Goal: Task Accomplishment & Management: Manage account settings

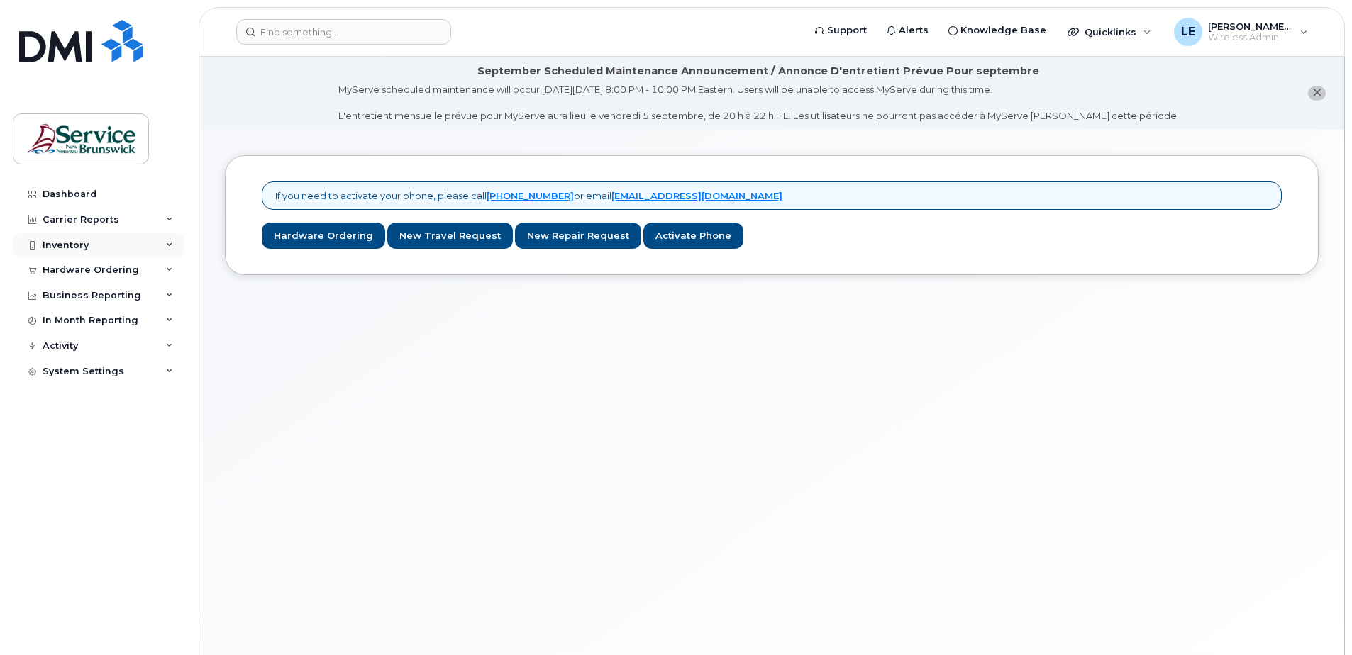
click at [79, 245] on div "Inventory" at bounding box center [66, 245] width 46 height 11
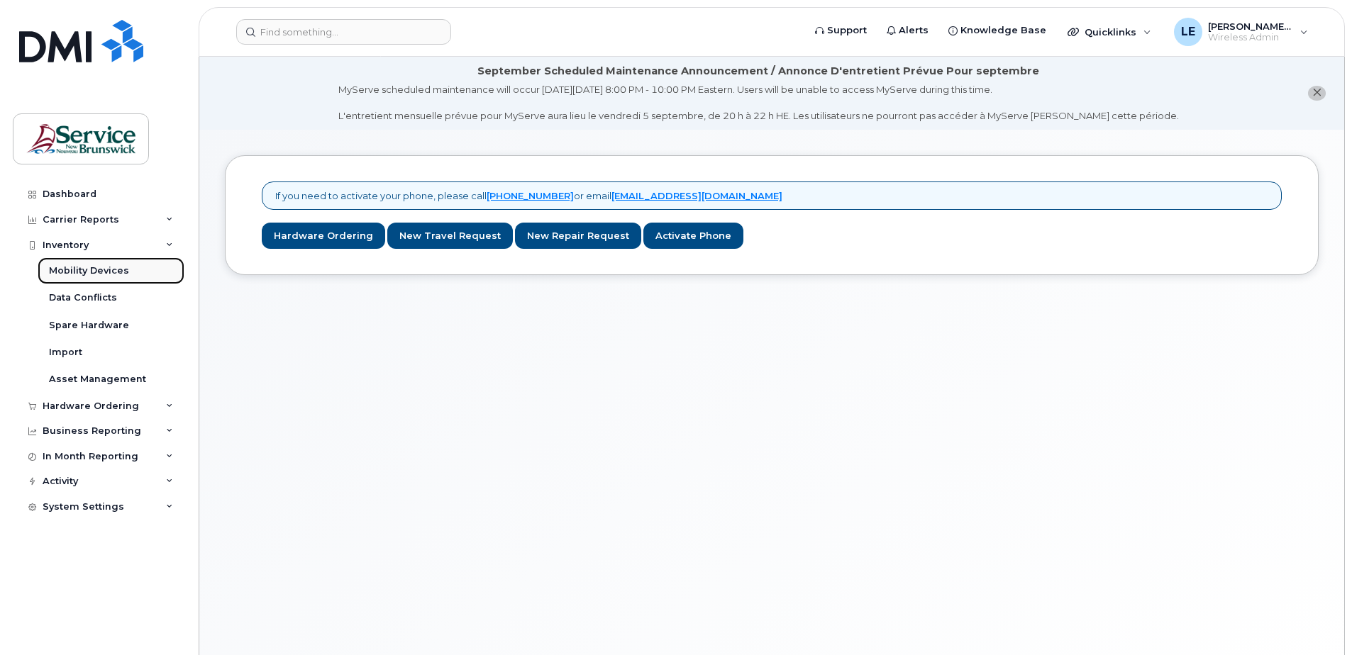
click at [77, 266] on div "Mobility Devices" at bounding box center [89, 271] width 80 height 13
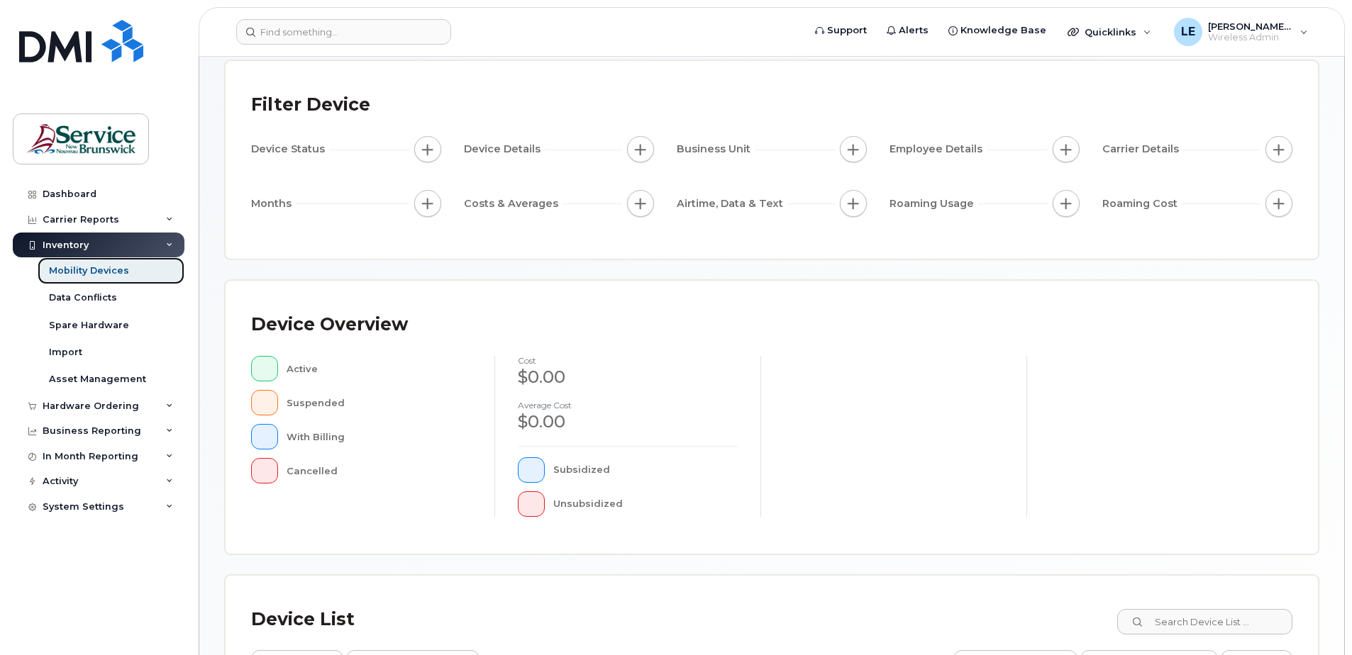
scroll to position [284, 0]
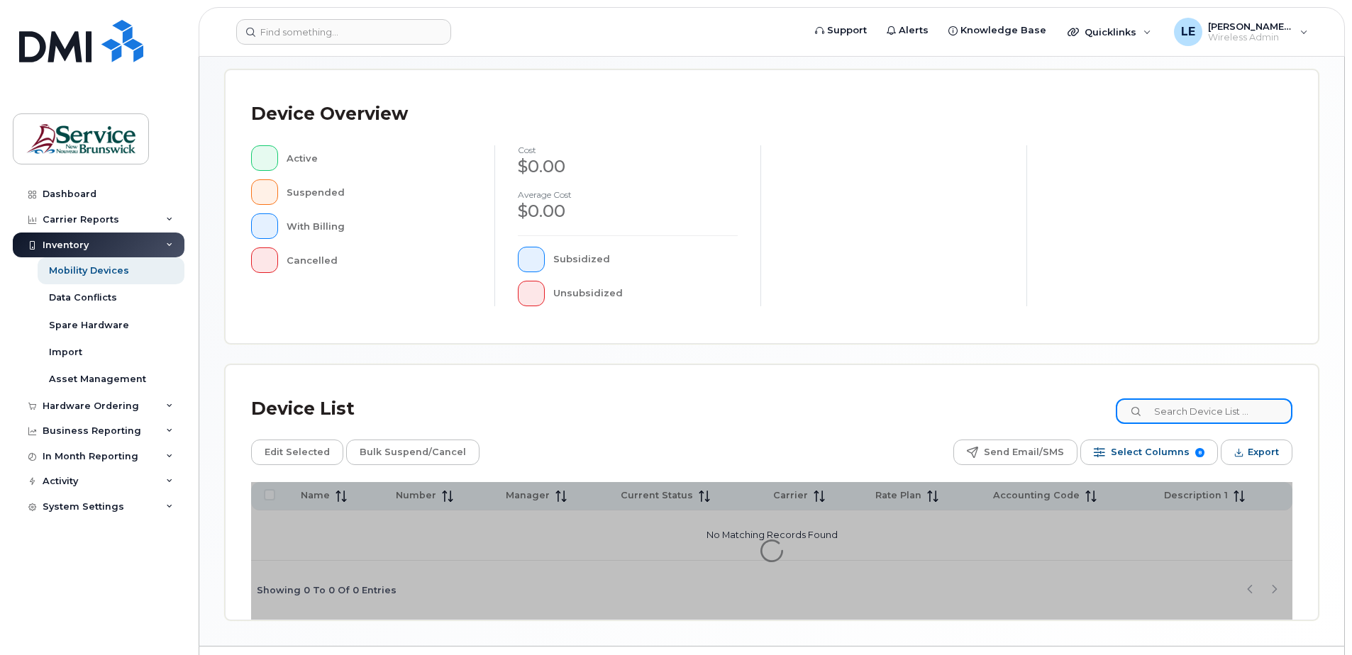
click at [1222, 416] on input at bounding box center [1204, 412] width 177 height 26
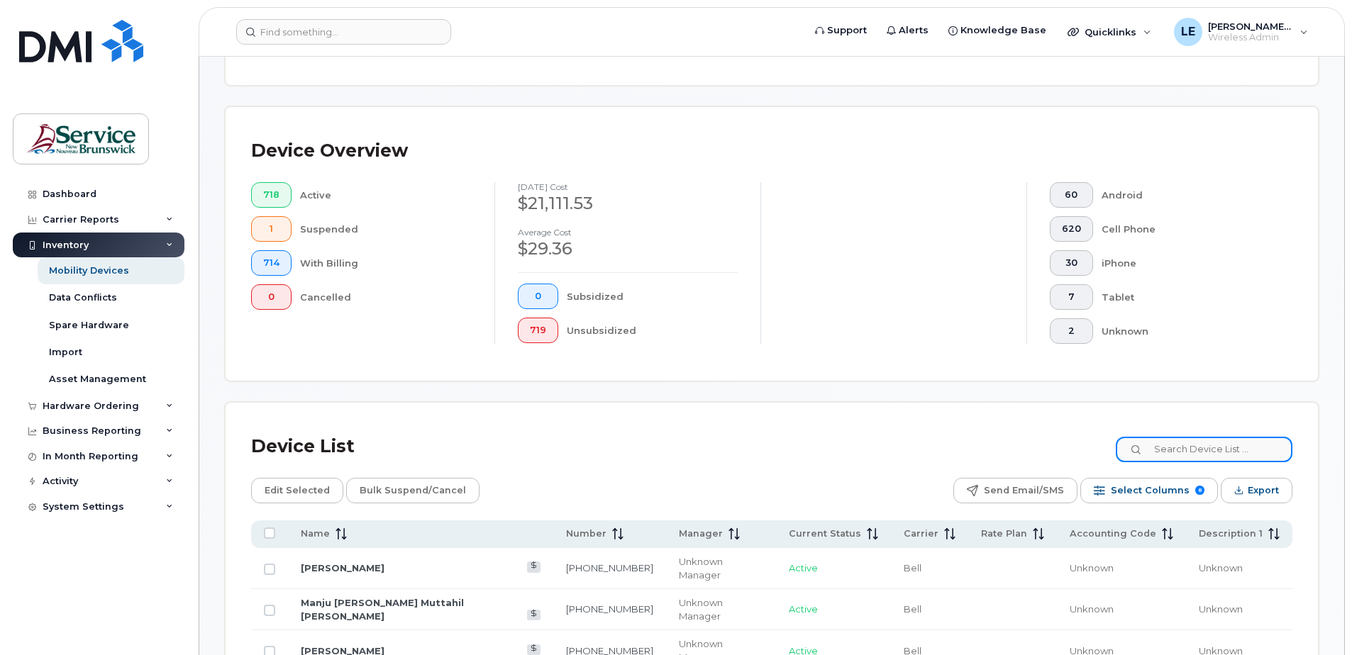
scroll to position [321, 0]
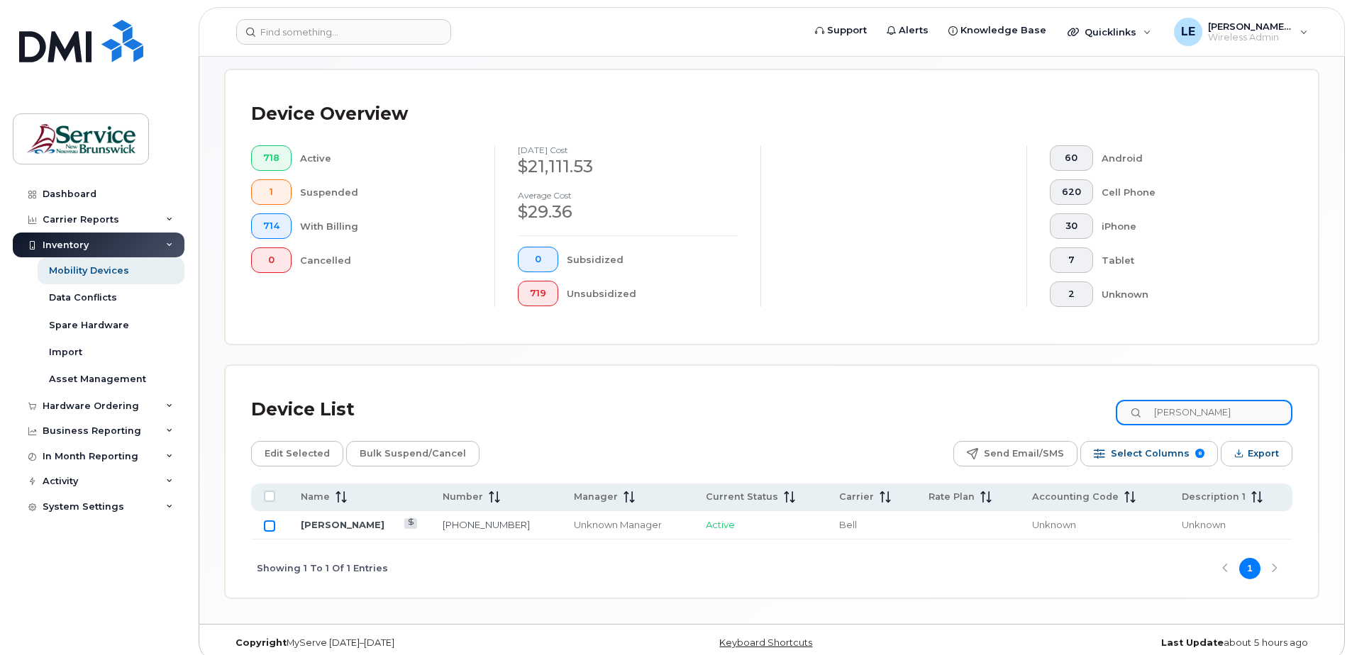
type input "[PERSON_NAME]"
click at [272, 528] on input "Row Unselected" at bounding box center [269, 526] width 11 height 11
checkbox input "true"
click at [285, 455] on span "Edit Selected" at bounding box center [297, 453] width 65 height 21
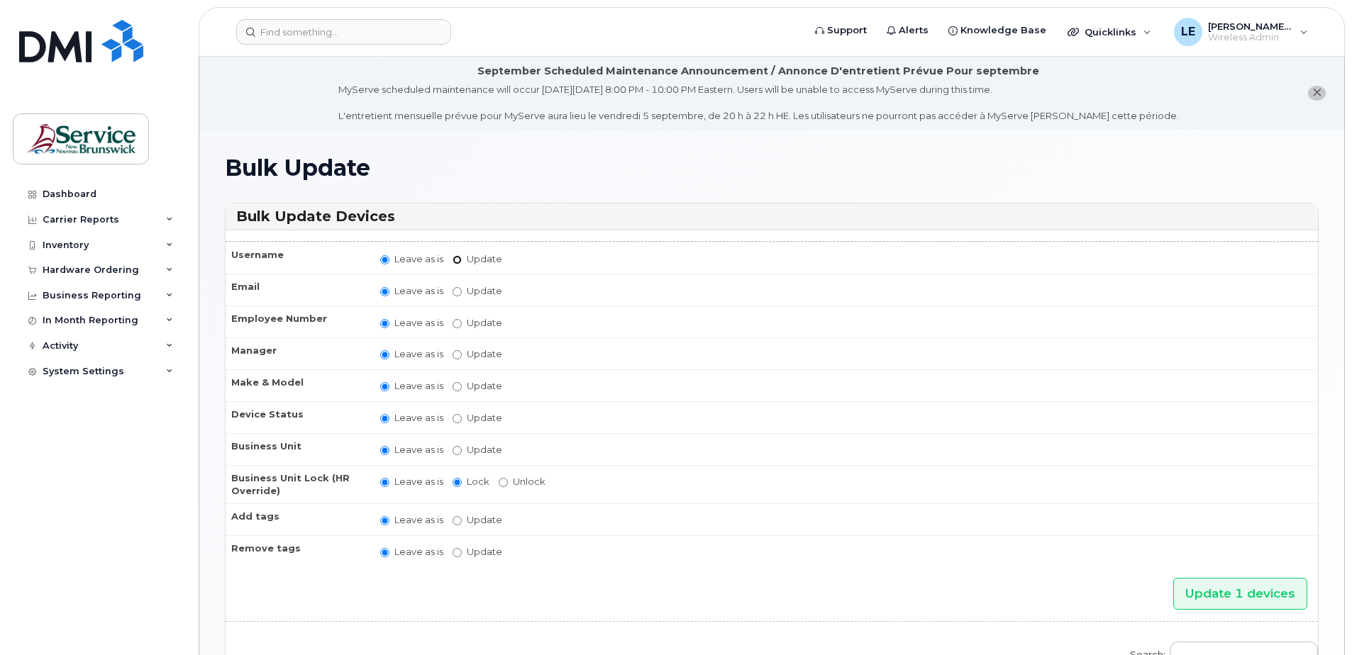
click at [458, 262] on input "Update" at bounding box center [457, 259] width 9 height 9
radio input "true"
radio input "false"
click at [553, 257] on input "Update" at bounding box center [567, 260] width 131 height 18
click at [536, 262] on input "Update" at bounding box center [567, 260] width 131 height 18
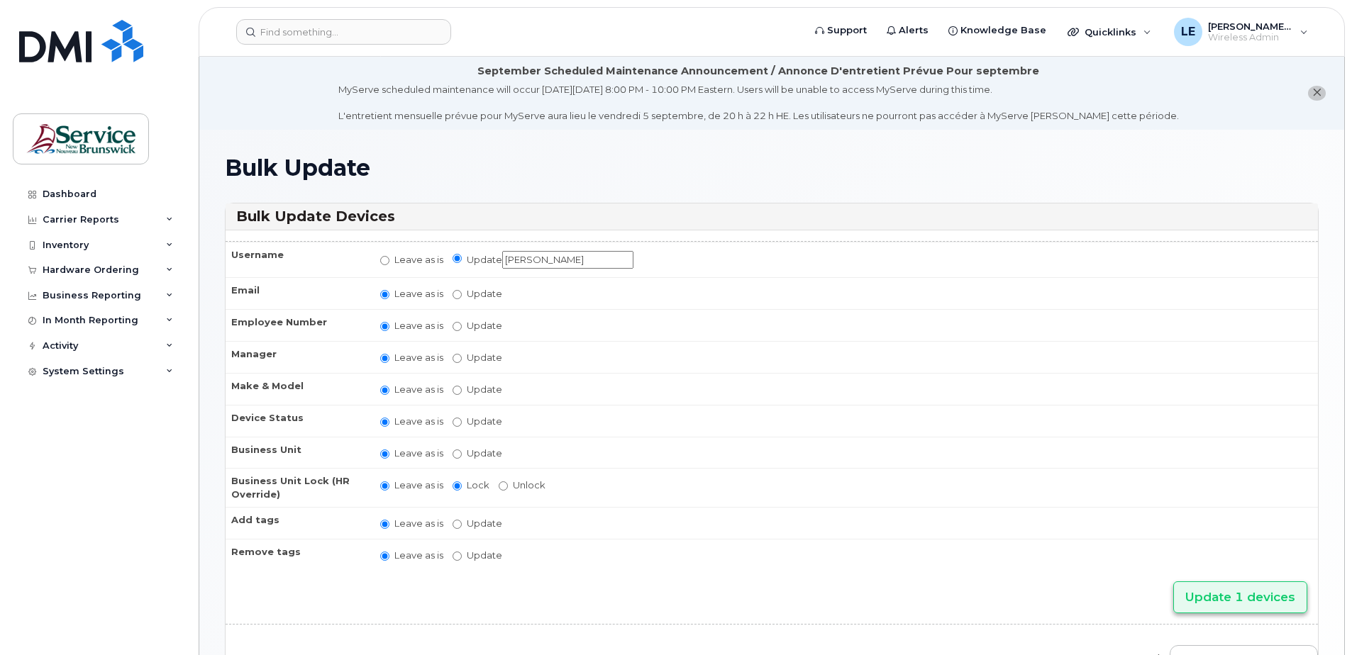
type input "[PERSON_NAME]"
drag, startPoint x: 1197, startPoint y: 593, endPoint x: 1007, endPoint y: 543, distance: 196.5
click at [1197, 593] on input "Update 1 devices" at bounding box center [1240, 598] width 134 height 32
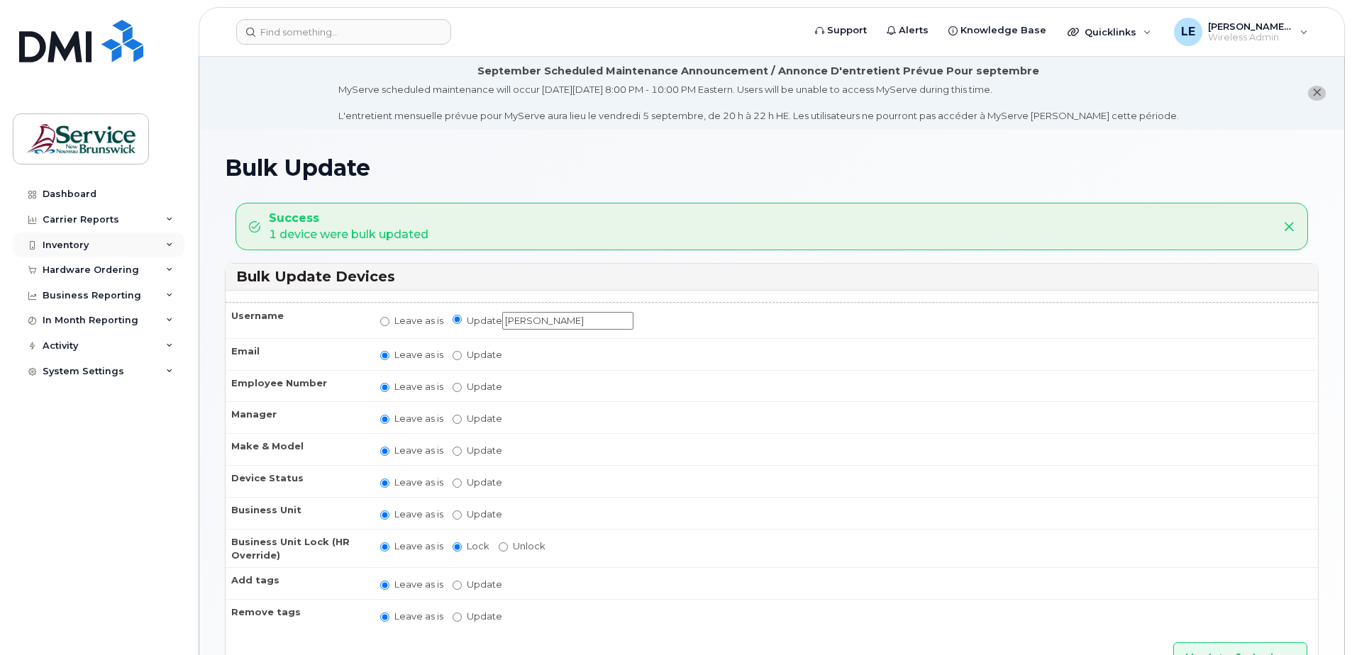
click at [73, 245] on div "Inventory" at bounding box center [66, 245] width 46 height 11
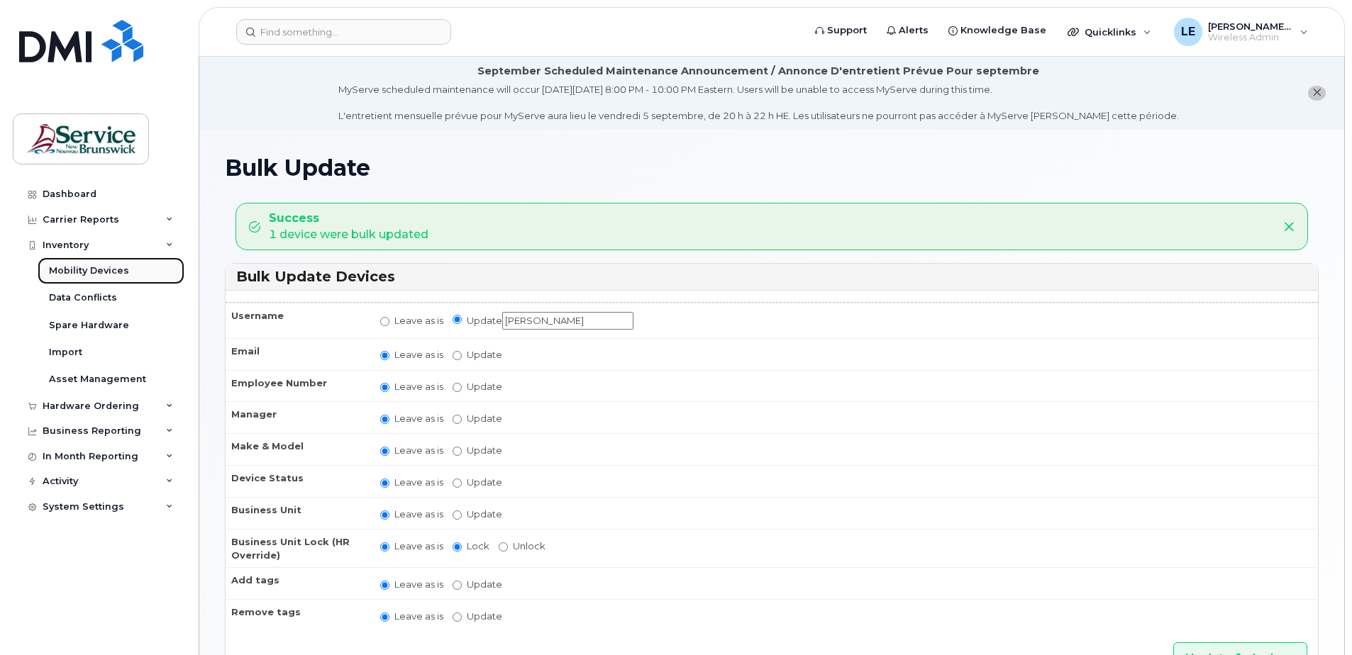
click at [80, 269] on div "Mobility Devices" at bounding box center [89, 271] width 80 height 13
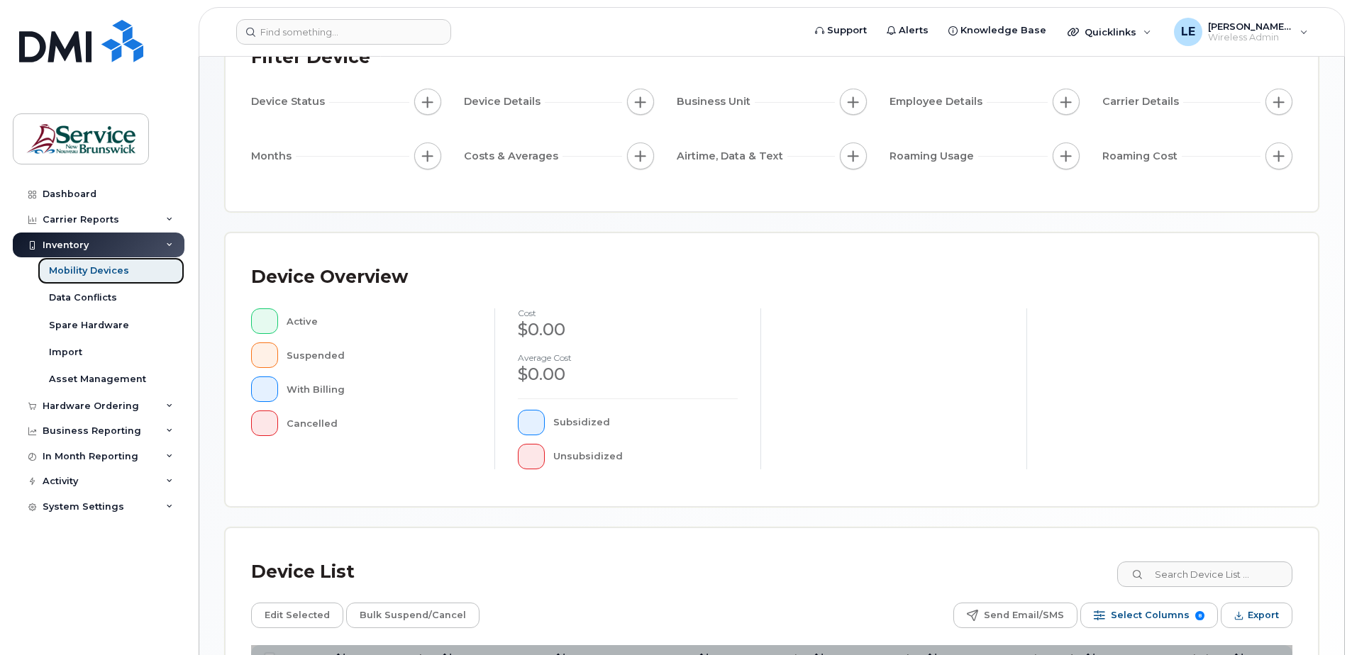
scroll to position [320, 0]
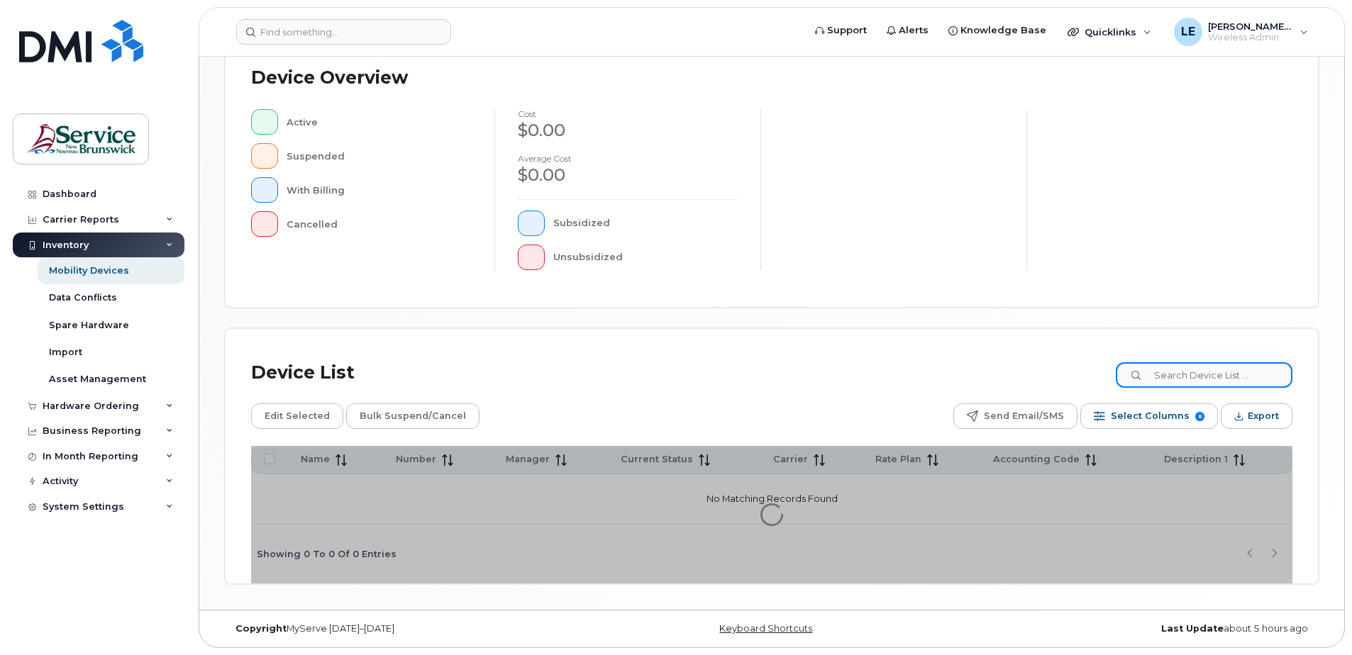
click at [1184, 375] on input at bounding box center [1204, 375] width 177 height 26
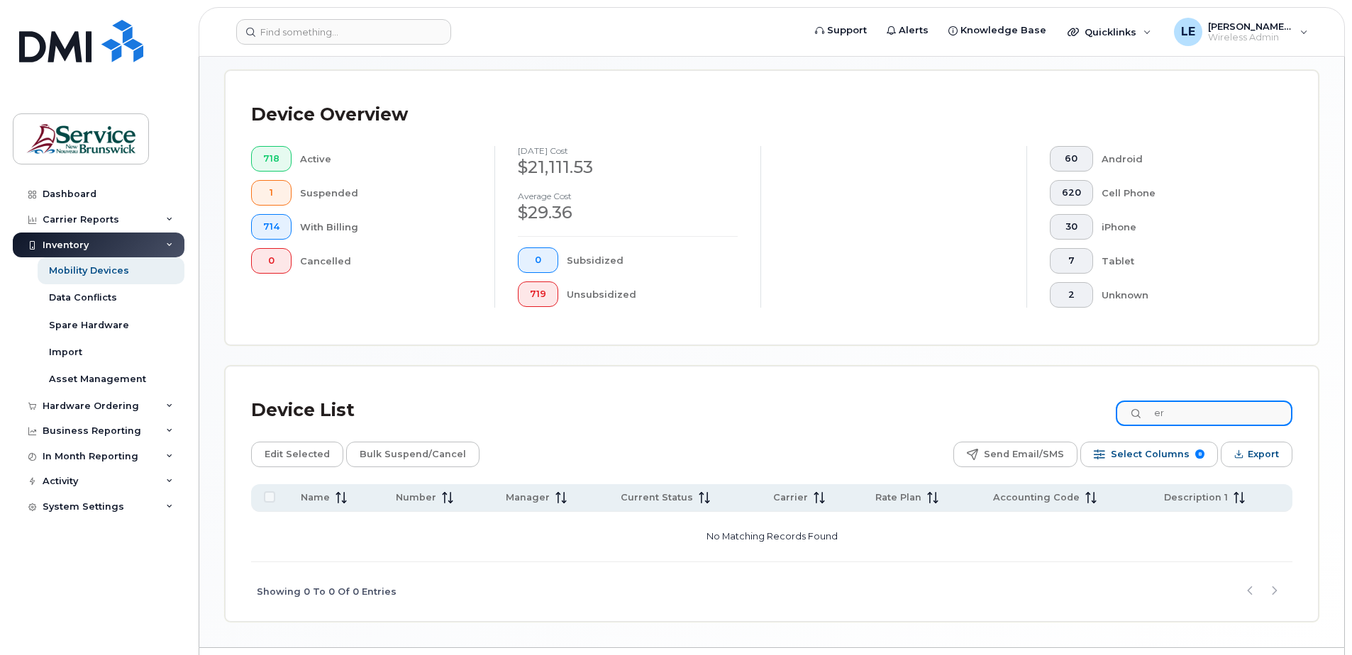
type input "e"
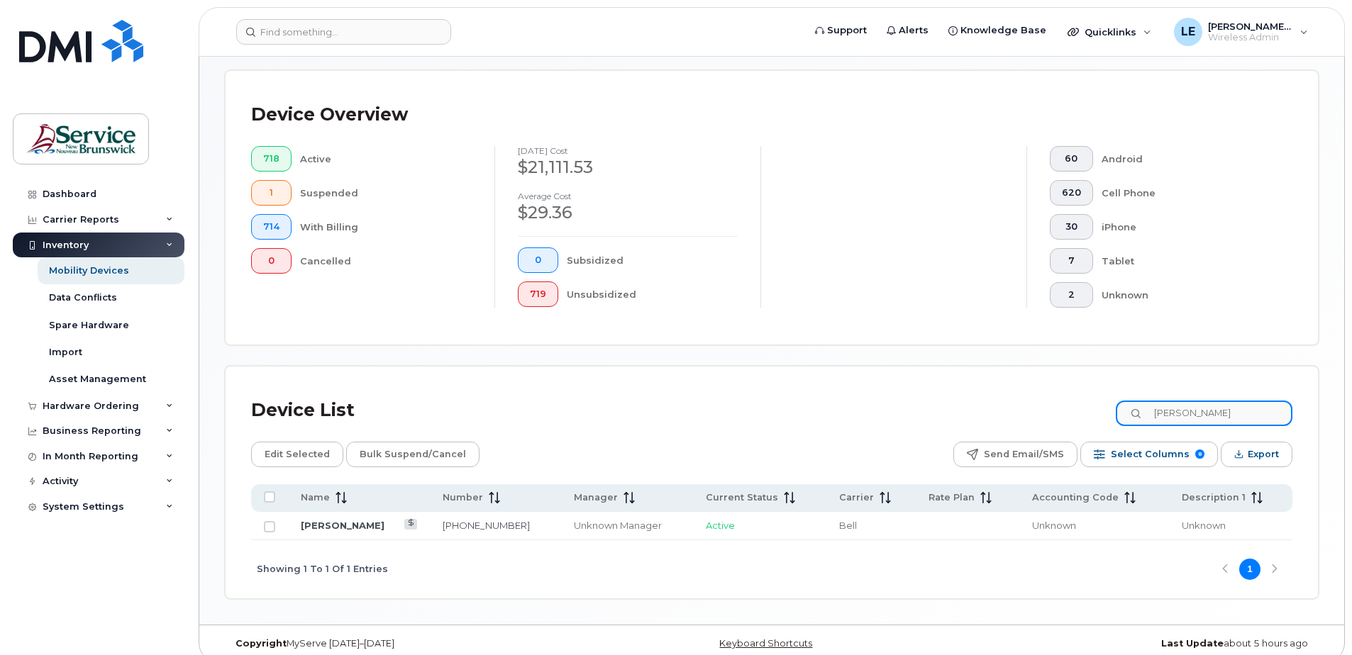
type input "cheryl mclaugh"
